Goal: Find specific page/section: Find specific page/section

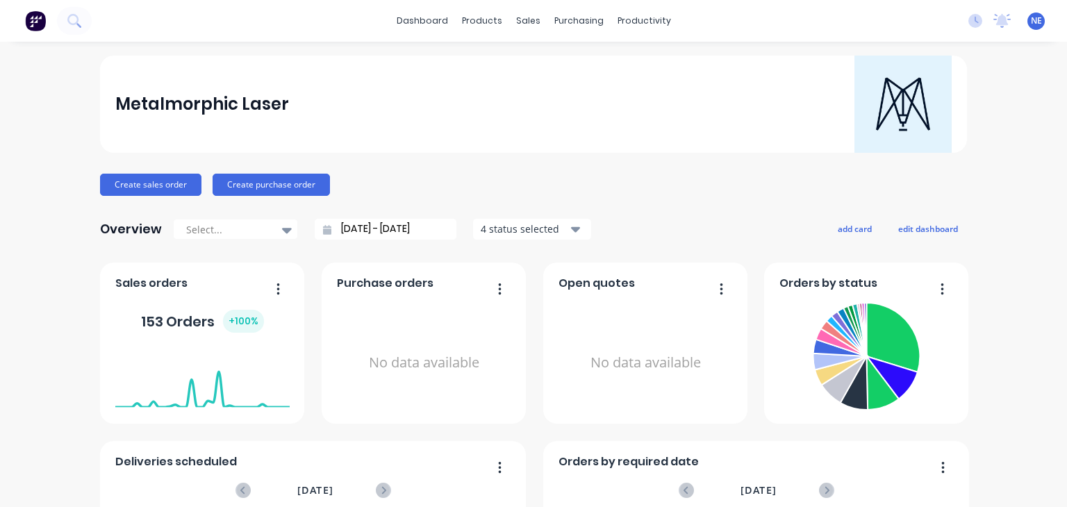
click at [47, 19] on button at bounding box center [35, 21] width 29 height 28
click at [39, 28] on img at bounding box center [35, 20] width 21 height 21
click at [622, 65] on div "Purchase Orders" at bounding box center [619, 66] width 74 height 13
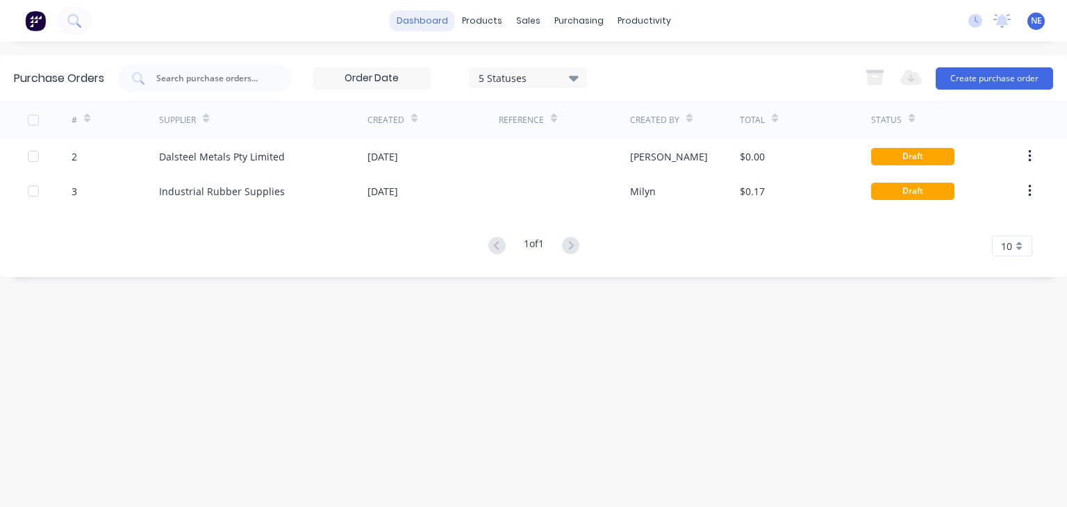
click at [438, 25] on link "dashboard" at bounding box center [422, 20] width 65 height 21
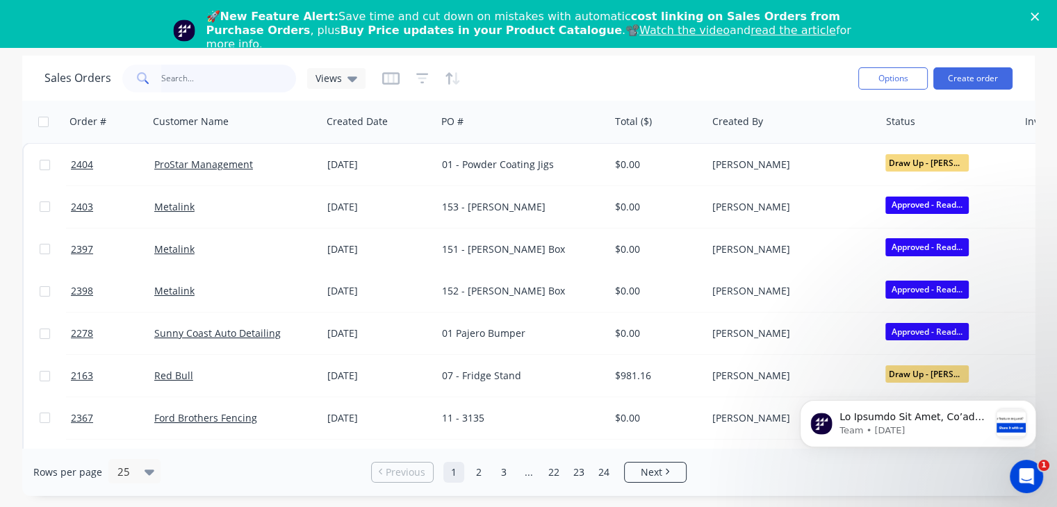
click at [175, 74] on input "text" at bounding box center [228, 79] width 135 height 28
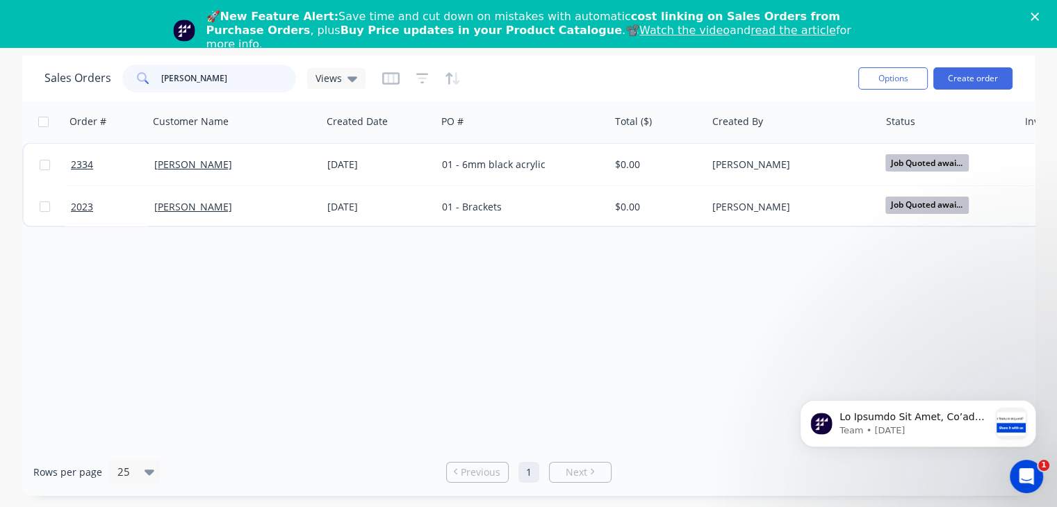
type input "[PERSON_NAME]"
click at [1039, 15] on polygon "Close" at bounding box center [1034, 17] width 8 height 8
